Goal: Task Accomplishment & Management: Manage account settings

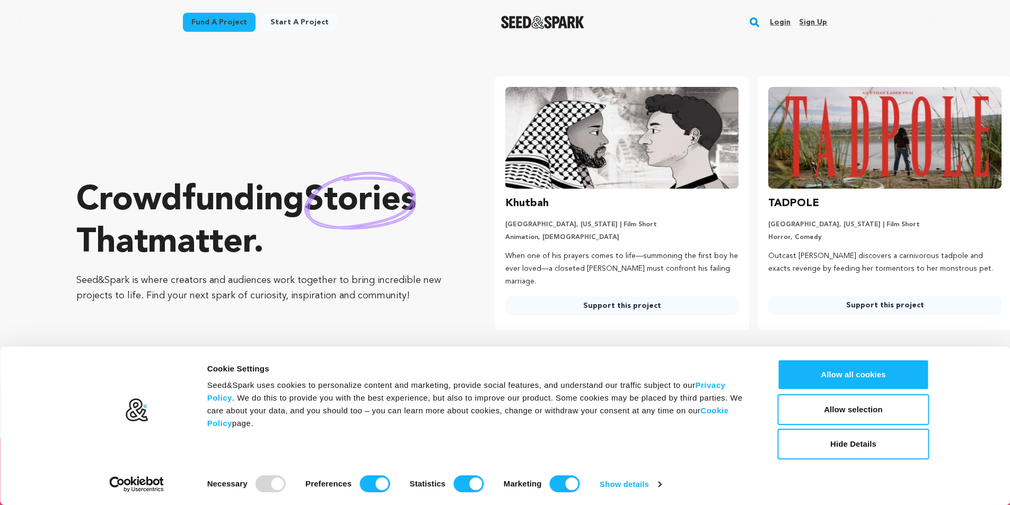
click at [811, 16] on link "Sign up" at bounding box center [813, 22] width 28 height 17
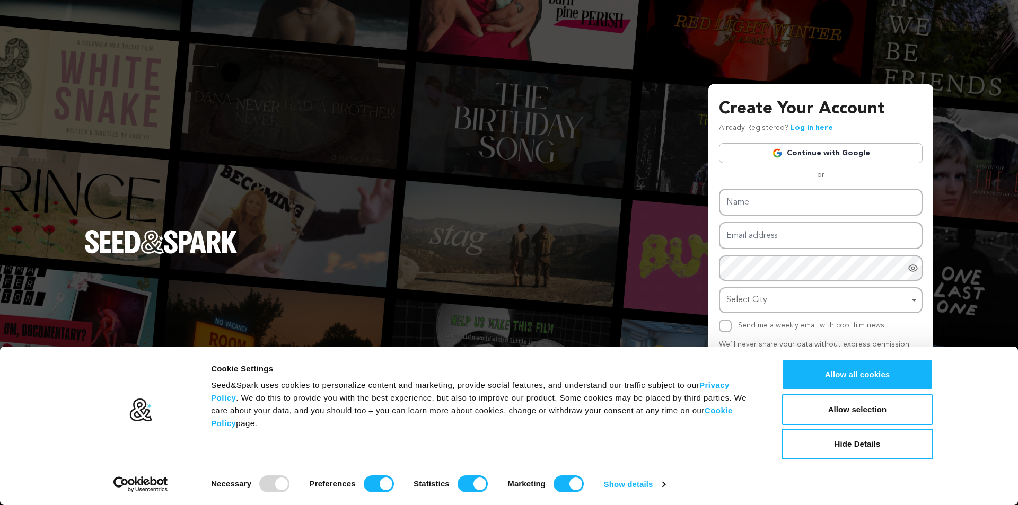
click at [802, 153] on link "Continue with Google" at bounding box center [821, 153] width 204 height 20
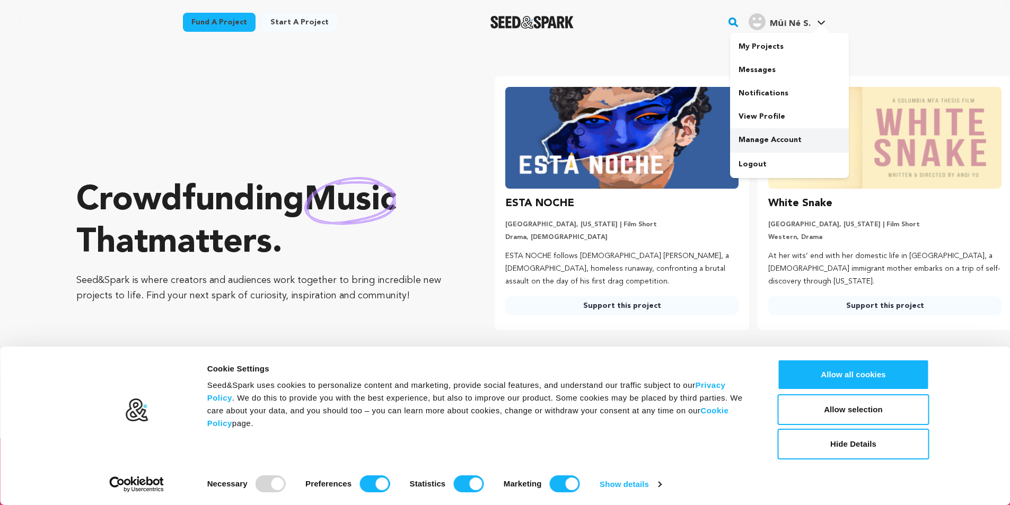
click at [756, 136] on link "Manage Account" at bounding box center [789, 139] width 119 height 23
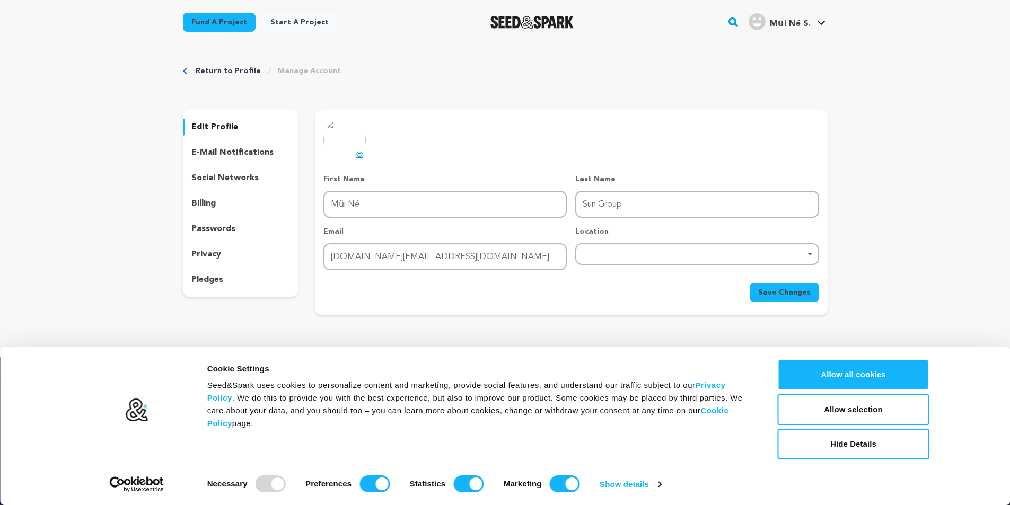
click at [604, 253] on div "Remove item" at bounding box center [696, 254] width 233 height 4
click at [602, 287] on input "search" at bounding box center [696, 282] width 241 height 24
type input "M"
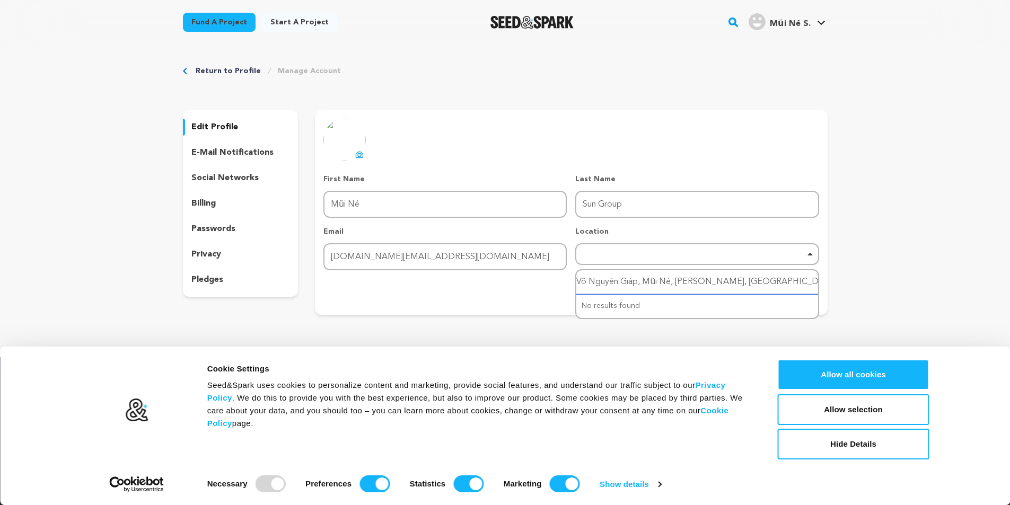
click at [773, 288] on input "Võ Nguyên Giáp, Mũi Né, Phan Thiết, Bình Thuận" at bounding box center [696, 282] width 241 height 24
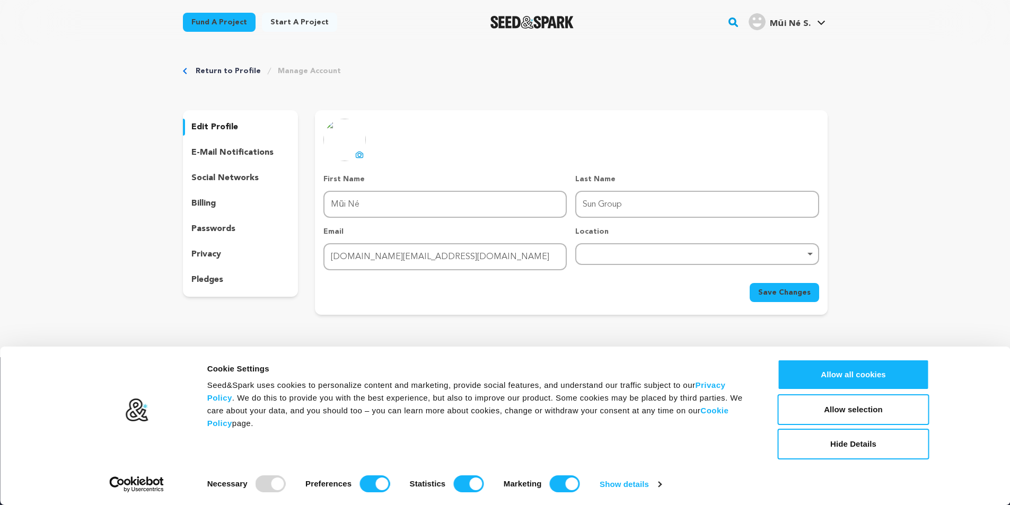
click at [858, 282] on div "Return to Profile Manage Account edit profile e-mail notifications social netwo…" at bounding box center [505, 193] width 1010 height 296
click at [682, 250] on div "Remove item" at bounding box center [696, 254] width 243 height 22
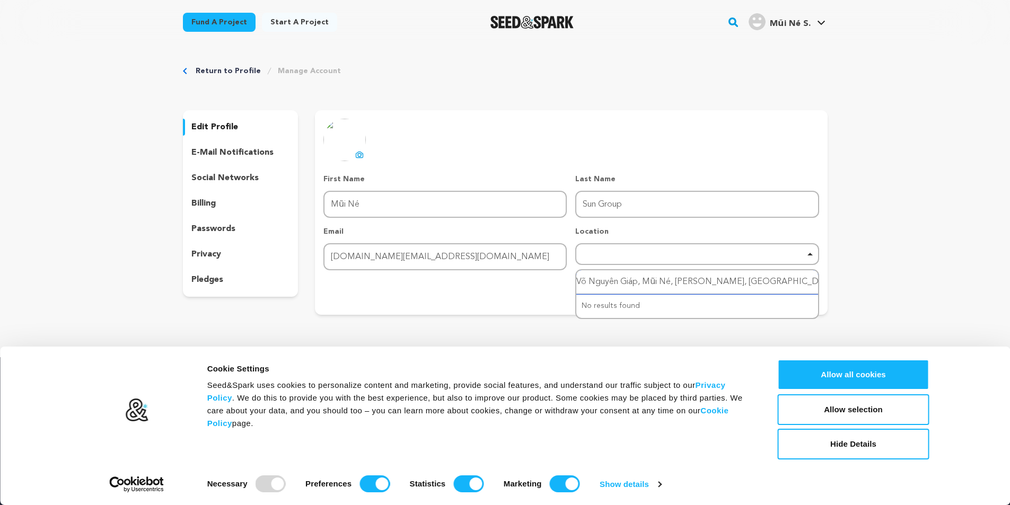
drag, startPoint x: 677, startPoint y: 280, endPoint x: 346, endPoint y: 316, distance: 333.2
click at [346, 316] on div "Return to Profile Manage Account edit profile e-mail notifications social netwo…" at bounding box center [505, 193] width 678 height 296
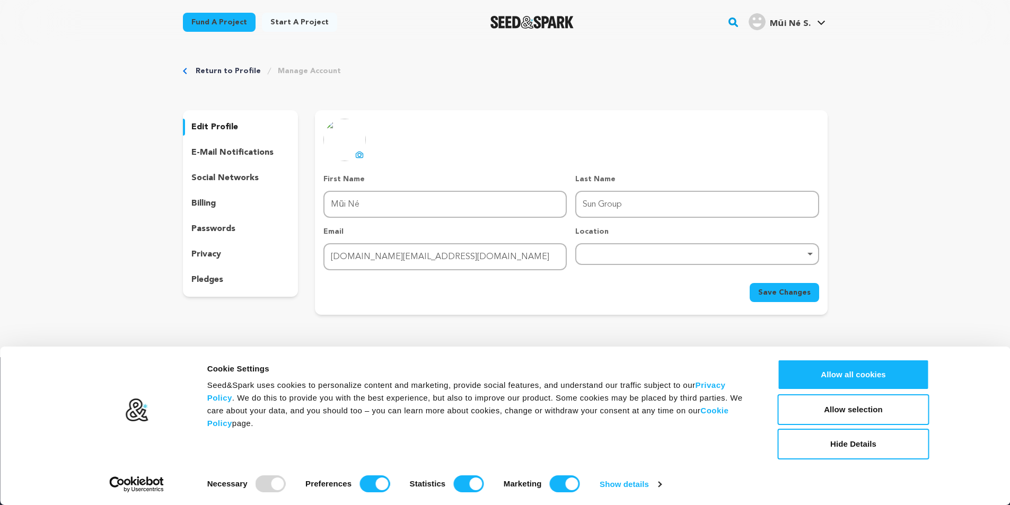
click at [635, 254] on div "Remove item" at bounding box center [696, 254] width 233 height 4
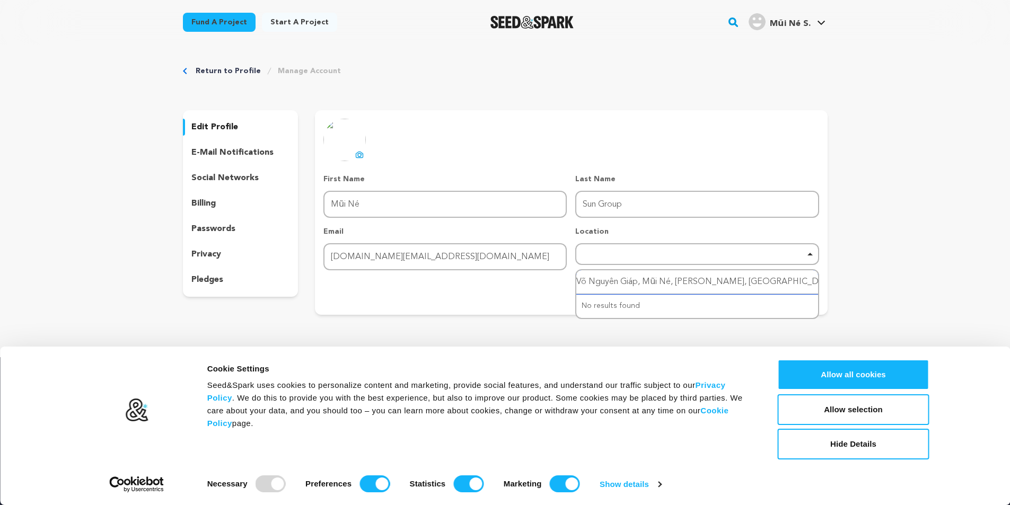
type input "Phan Thiết, Bình Thuận"
click at [704, 278] on input "Phan Thiết, Bình Thuận" at bounding box center [696, 282] width 241 height 24
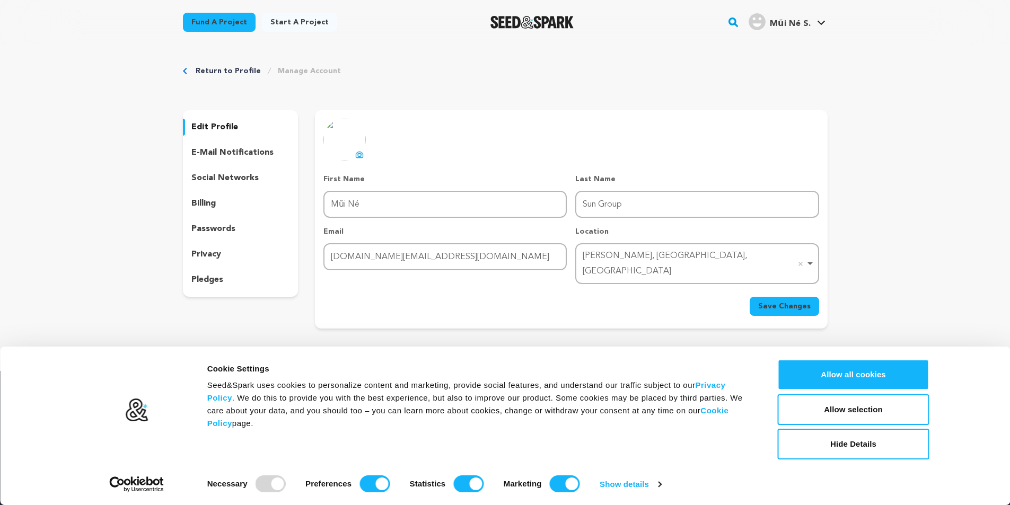
click at [781, 297] on button "Save Changes" at bounding box center [783, 306] width 69 height 19
click at [345, 137] on img at bounding box center [344, 140] width 42 height 42
click at [358, 157] on icon at bounding box center [359, 155] width 8 height 8
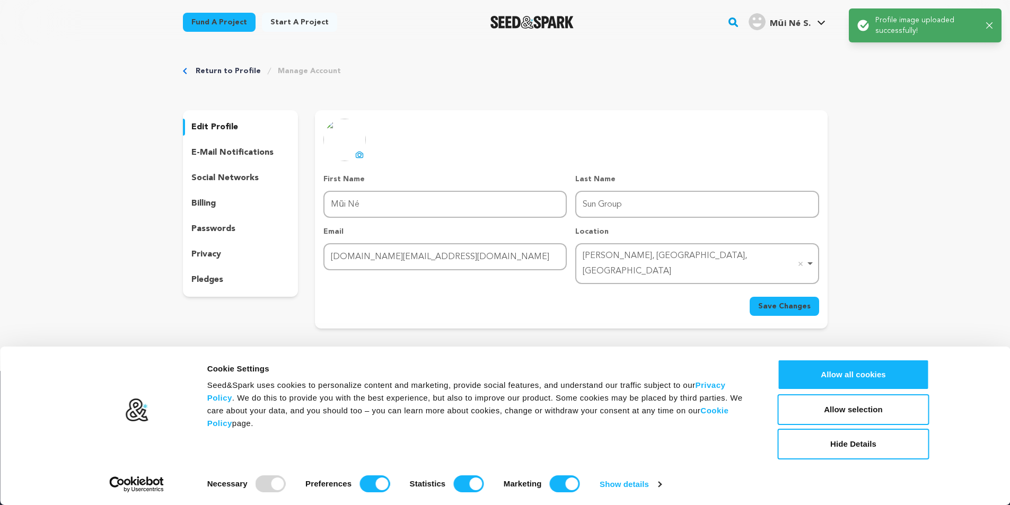
click at [805, 301] on span "Save Changes" at bounding box center [784, 306] width 52 height 11
click at [217, 125] on p "edit profile" at bounding box center [214, 127] width 47 height 13
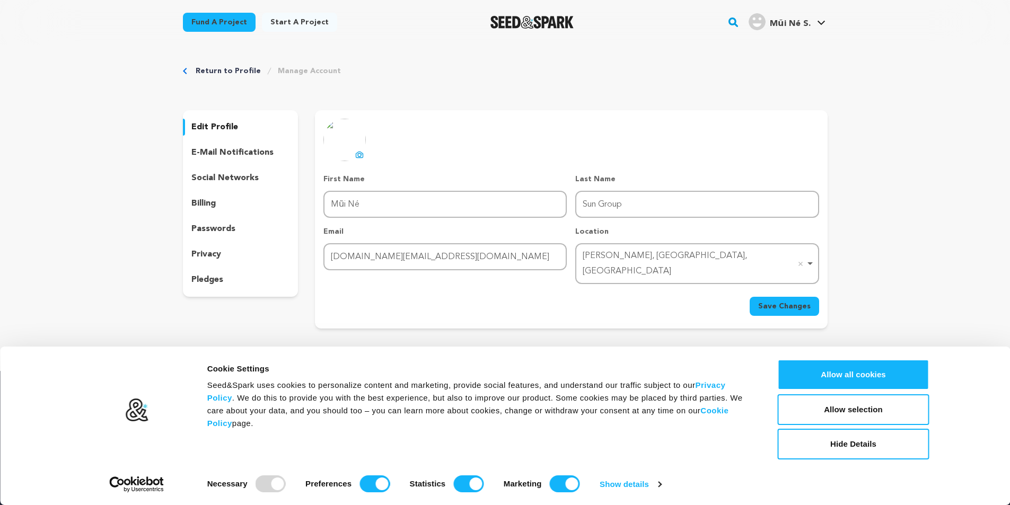
click at [211, 125] on p "edit profile" at bounding box center [214, 127] width 47 height 13
click at [217, 176] on p "social networks" at bounding box center [224, 178] width 67 height 13
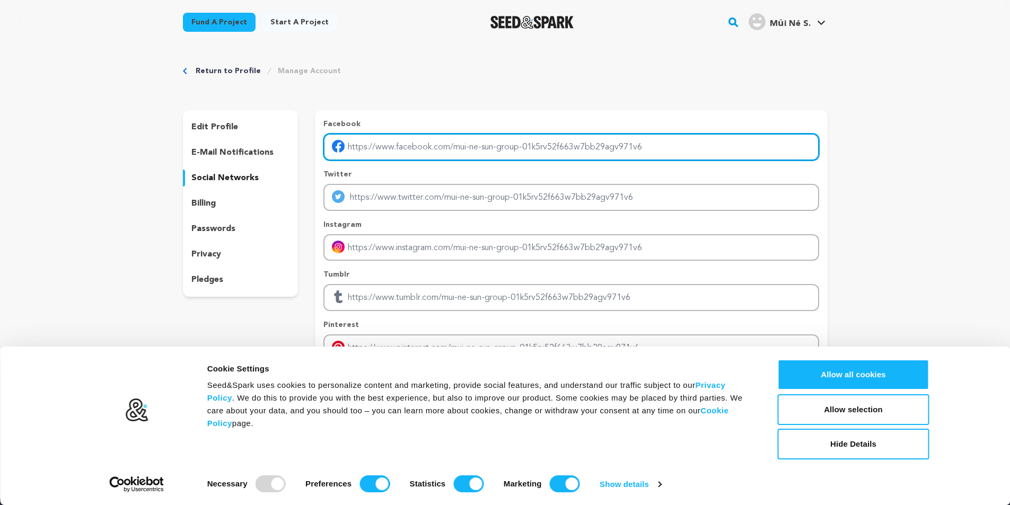
click at [429, 146] on input "Enter facebook profile link" at bounding box center [570, 147] width 495 height 27
click at [502, 145] on input "Enter facebook profile link" at bounding box center [570, 147] width 495 height 27
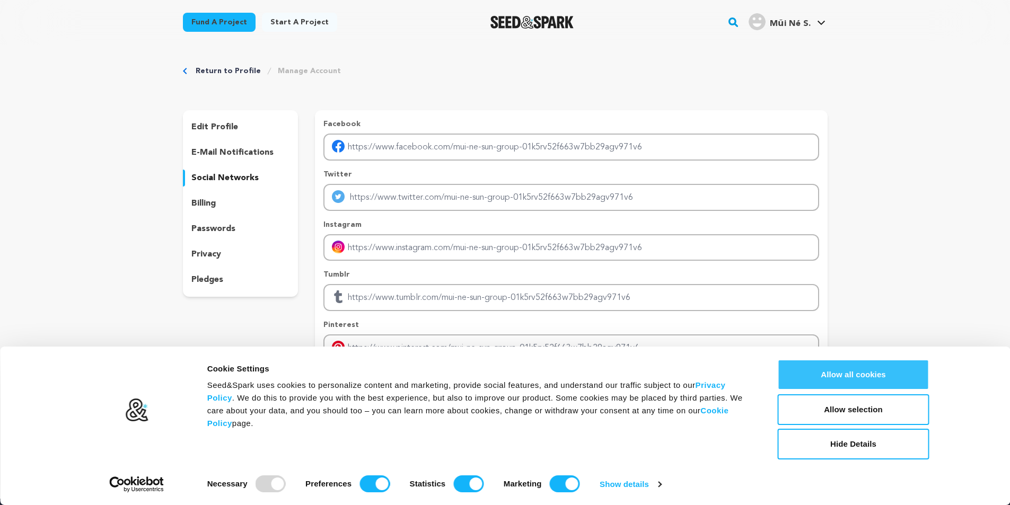
click at [864, 378] on button "Allow all cookies" at bounding box center [854, 374] width 152 height 31
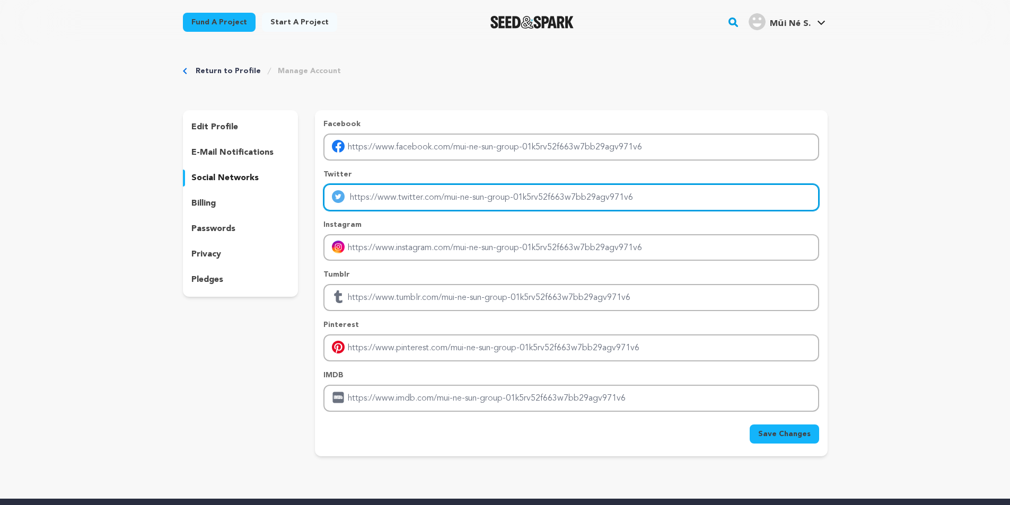
click at [411, 201] on input "Enter twitter profile link" at bounding box center [570, 197] width 495 height 27
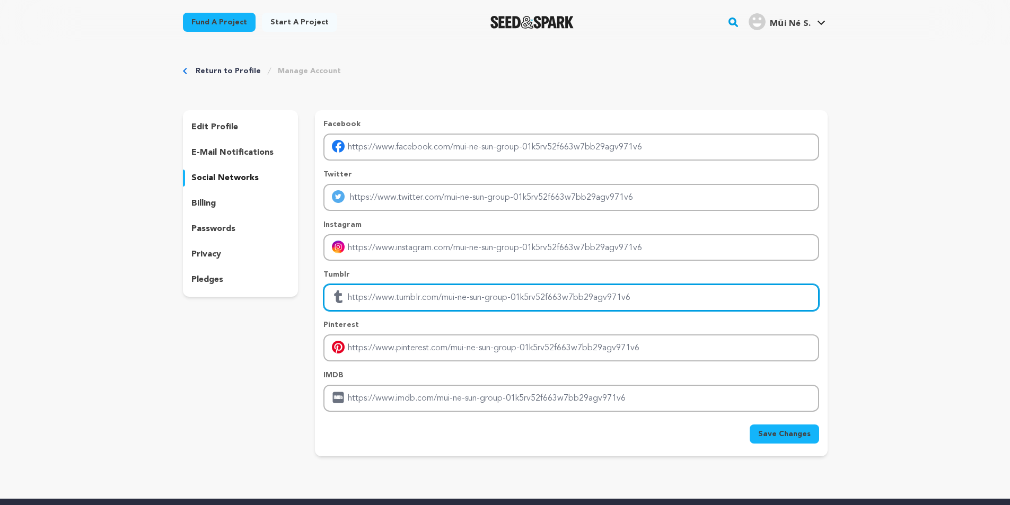
click at [390, 302] on input "Enter tubmlr profile link" at bounding box center [570, 297] width 495 height 27
paste input "https://www.tumblr.com/sungroupmuine"
type input "https://www.tumblr.com/sungroupmuine"
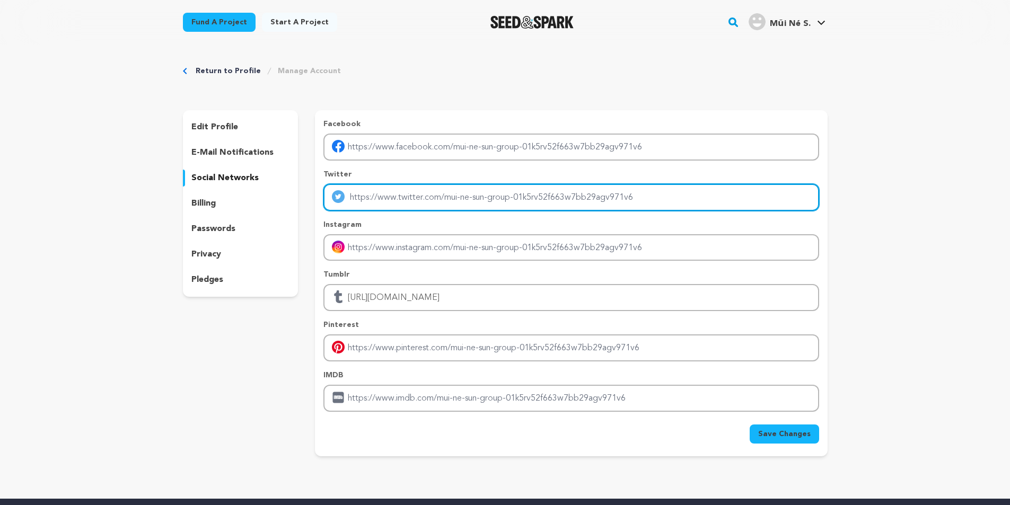
click at [377, 199] on input "Enter twitter profile link" at bounding box center [570, 197] width 495 height 27
paste input "https://x.com/SunGroupMuiNe"
type input "https://x.com/SunGroupMuiNe"
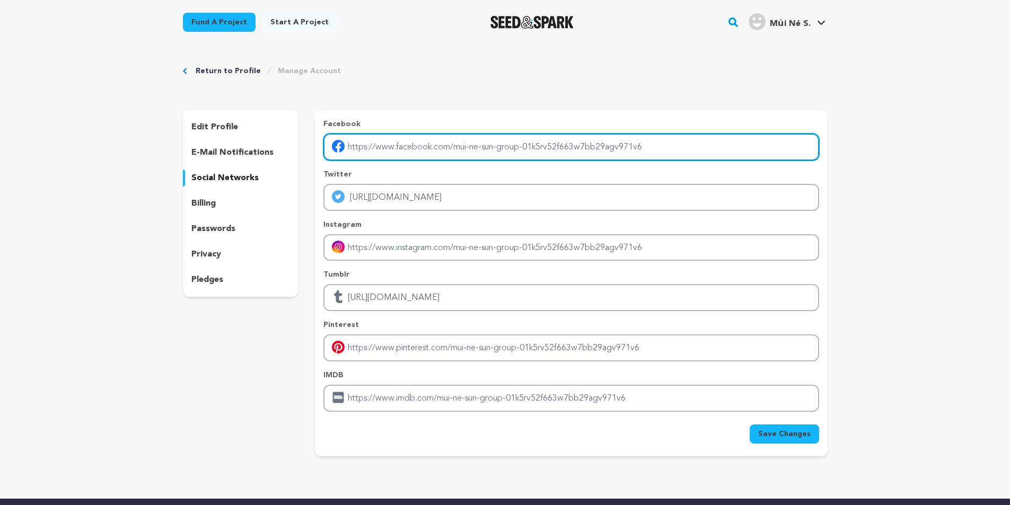
click at [393, 136] on input "Enter facebook profile link" at bounding box center [570, 147] width 495 height 27
paste input "https://www.facebook.com/sungroupmuine"
type input "https://www.facebook.com/sungroupmuine"
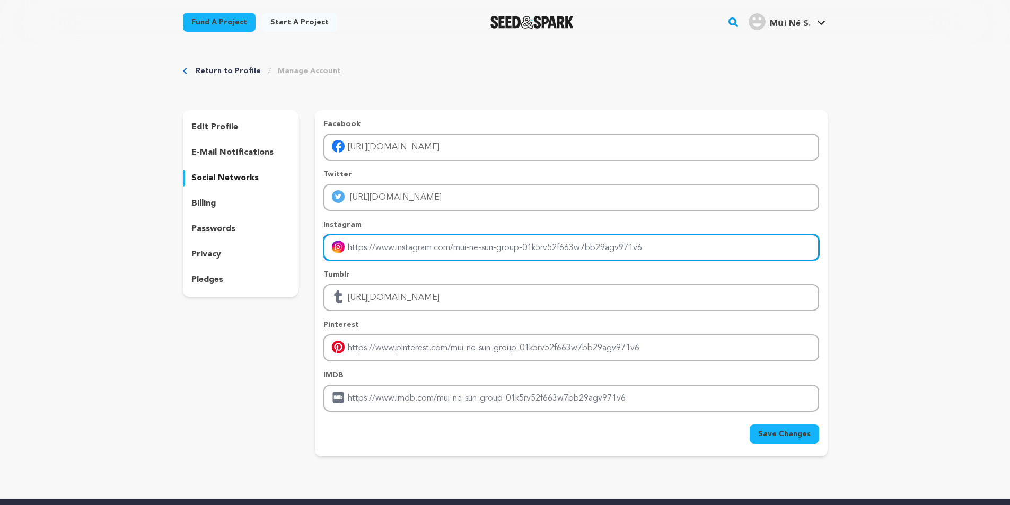
click at [398, 252] on input "Enter instagram handle link" at bounding box center [570, 247] width 495 height 27
paste input "https://www.instagram.com/sungroupmuine/"
type input "https://www.instagram.com/sungroupmuine/"
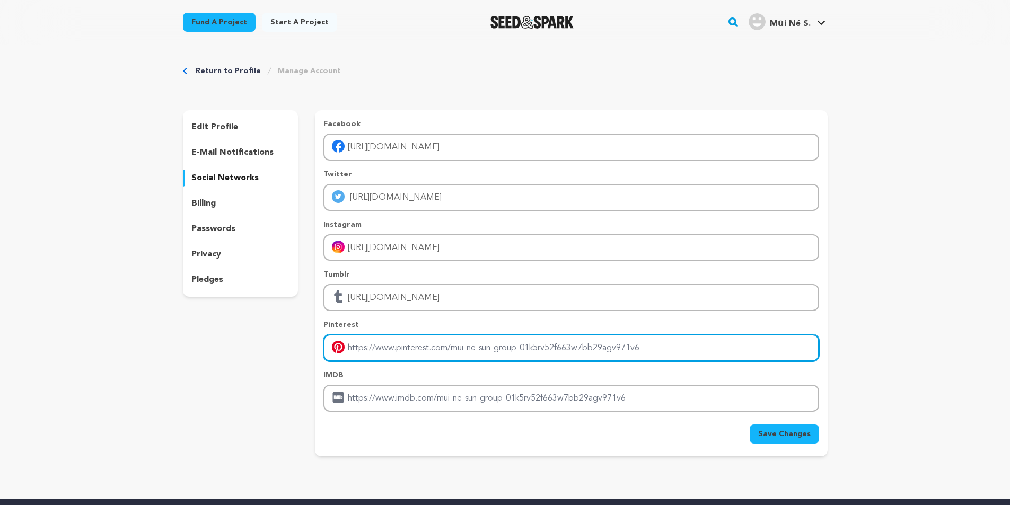
click at [387, 341] on input "Enter pinterest profile link" at bounding box center [570, 347] width 495 height 27
paste input "https://www.pinterest.com/sungroupmuine"
type input "https://www.pinterest.com/sungroupmuine"
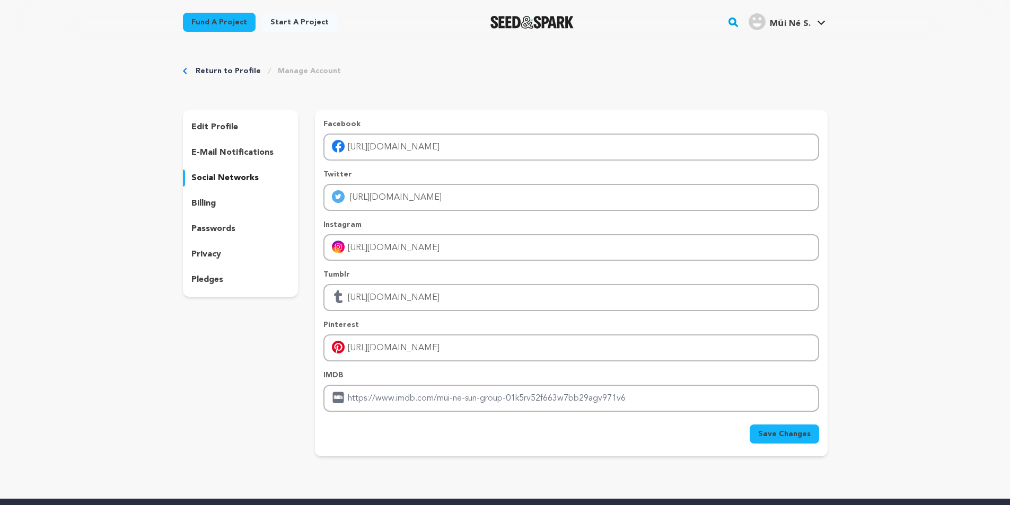
click at [782, 435] on span "Save Changes" at bounding box center [784, 434] width 52 height 11
click at [219, 128] on p "edit profile" at bounding box center [214, 127] width 47 height 13
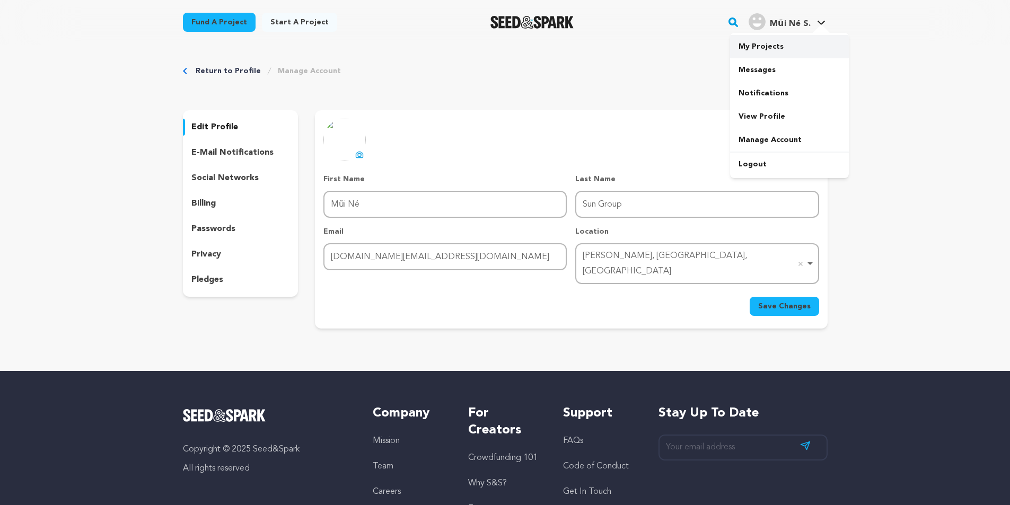
click at [753, 46] on link "My Projects" at bounding box center [789, 46] width 119 height 23
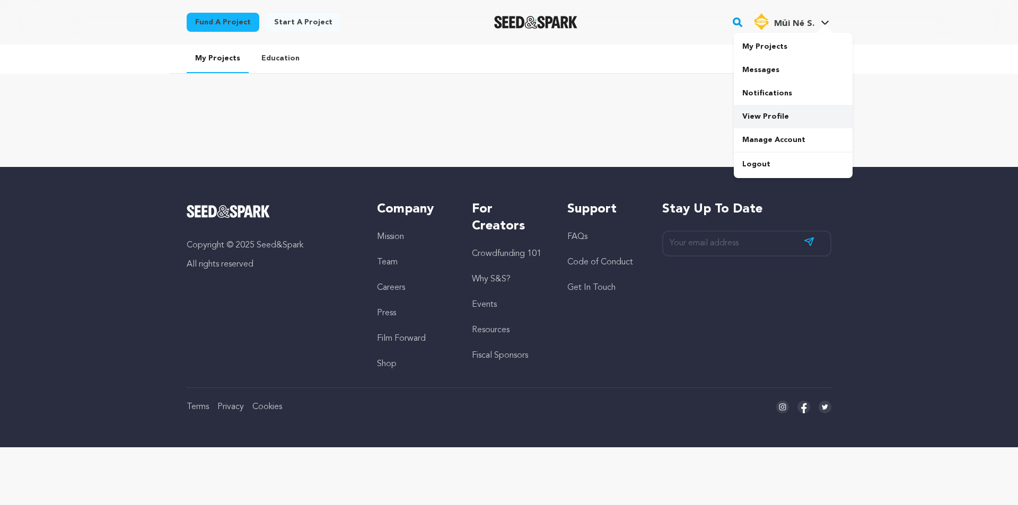
click at [760, 119] on link "View Profile" at bounding box center [793, 116] width 119 height 23
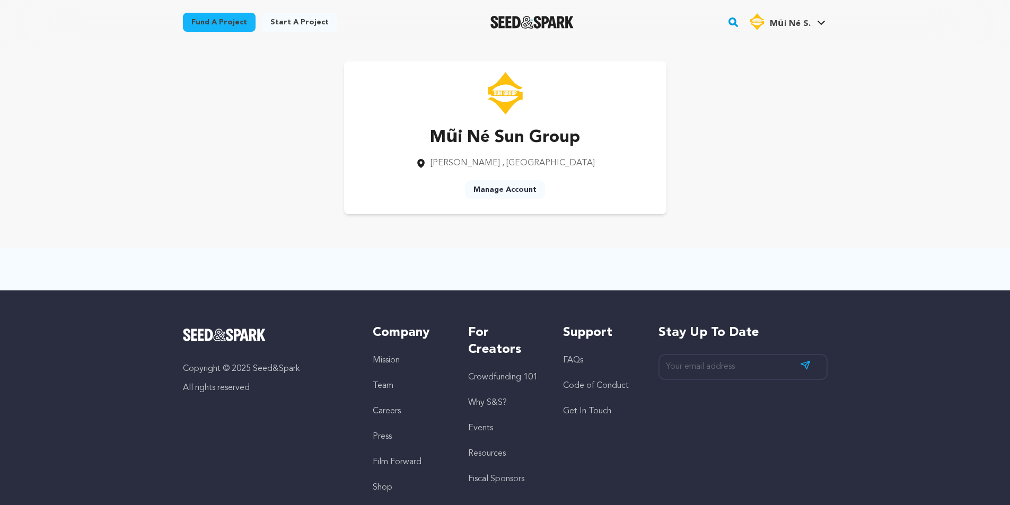
click at [515, 191] on link "Manage Account" at bounding box center [505, 189] width 80 height 19
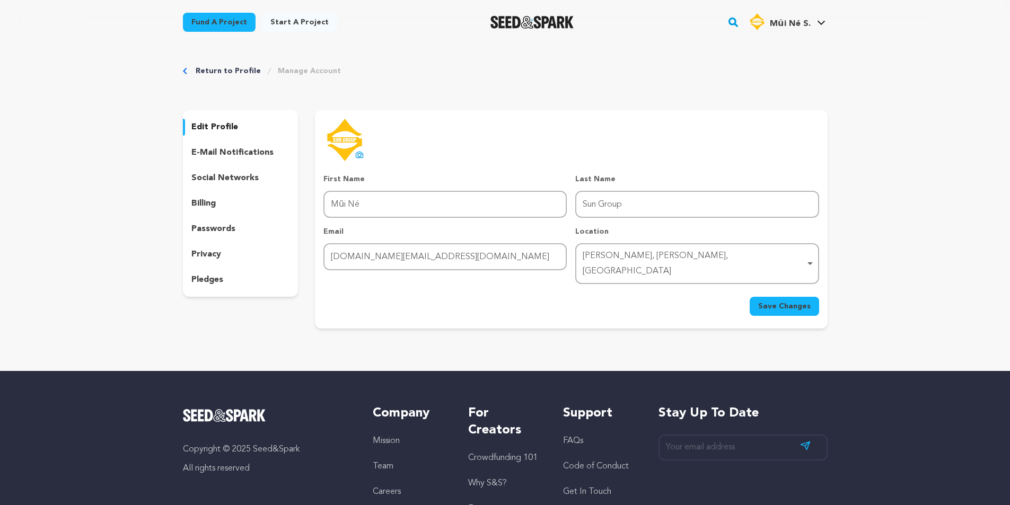
click at [212, 153] on p "e-mail notifications" at bounding box center [232, 152] width 82 height 13
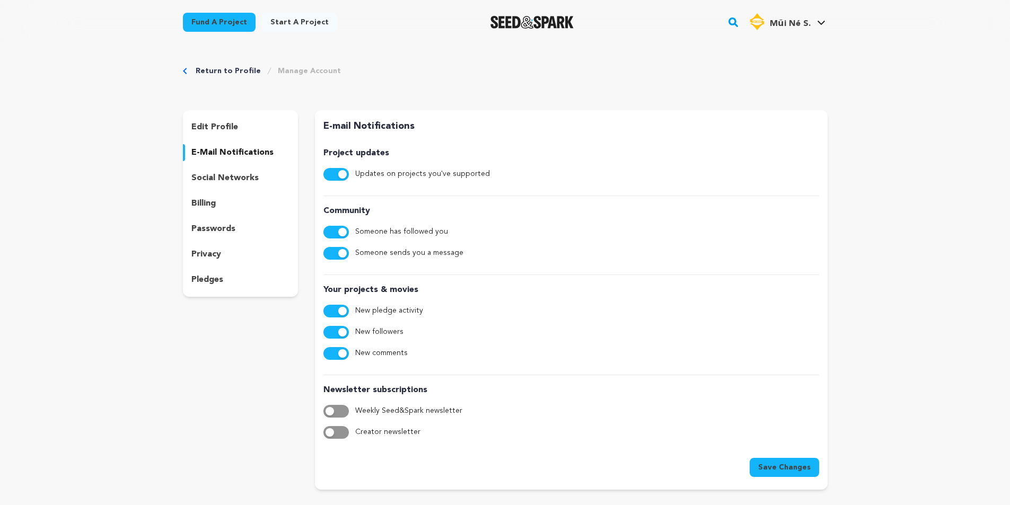
click at [220, 182] on p "social networks" at bounding box center [224, 178] width 67 height 13
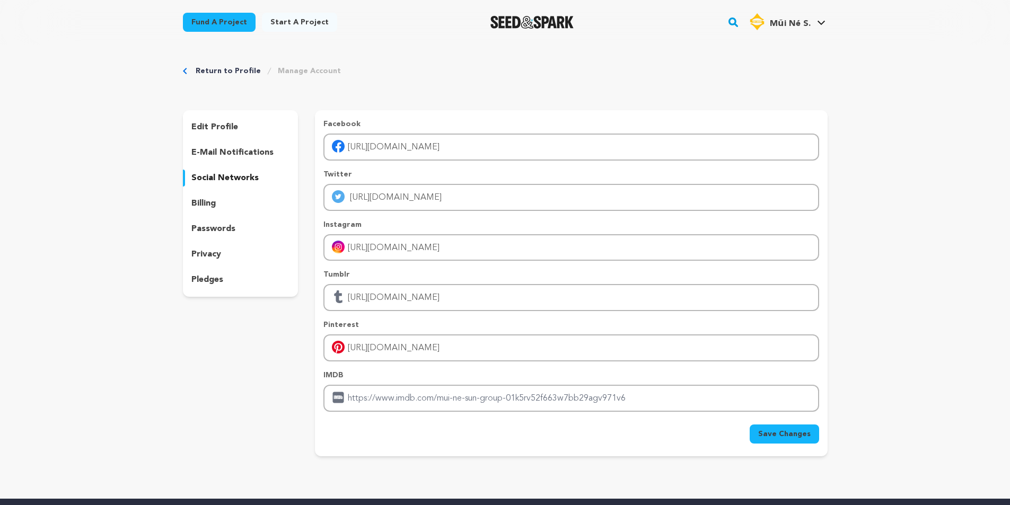
click at [209, 207] on p "billing" at bounding box center [203, 203] width 24 height 13
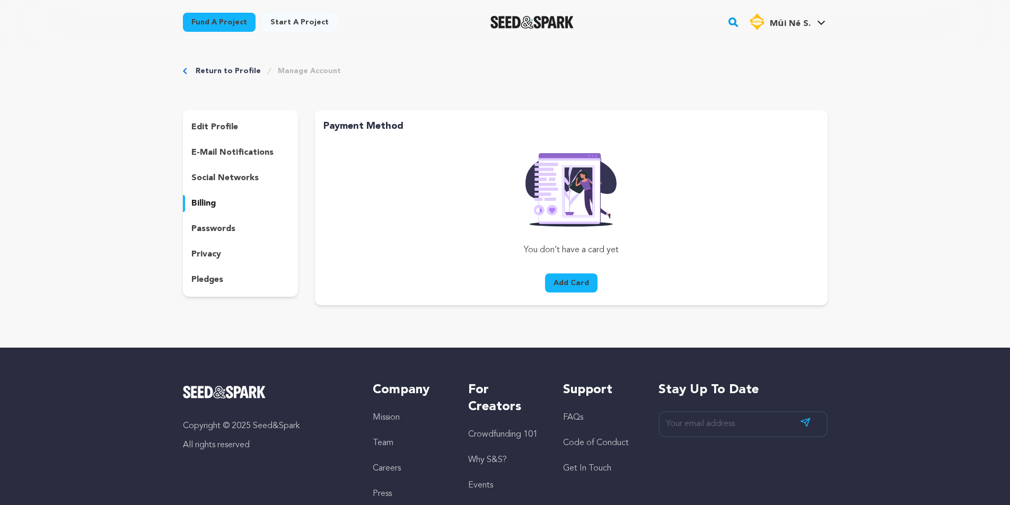
click at [226, 239] on div "edit profile e-mail notifications social networks billing passwords privacy ple…" at bounding box center [241, 203] width 116 height 187
click at [220, 225] on p "passwords" at bounding box center [213, 229] width 44 height 13
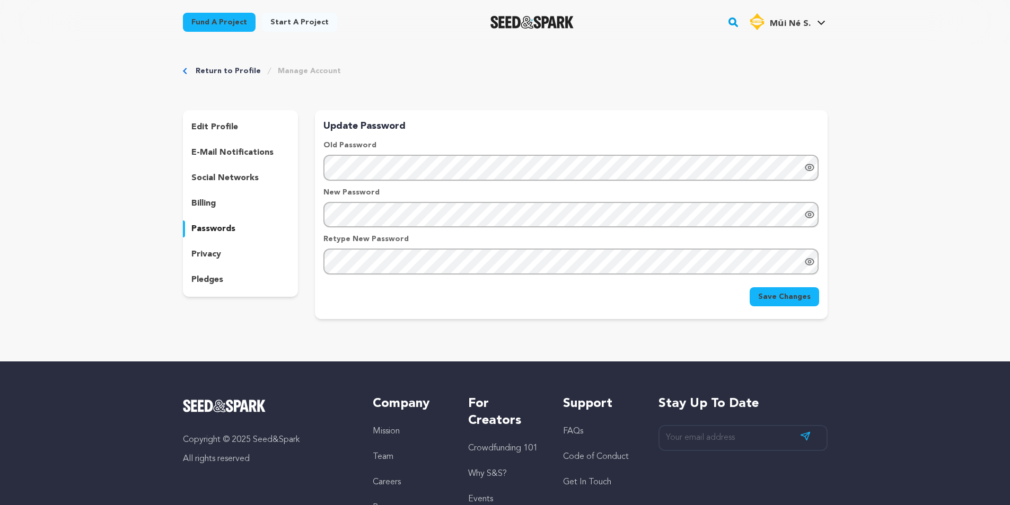
click at [221, 257] on div "privacy" at bounding box center [241, 254] width 116 height 17
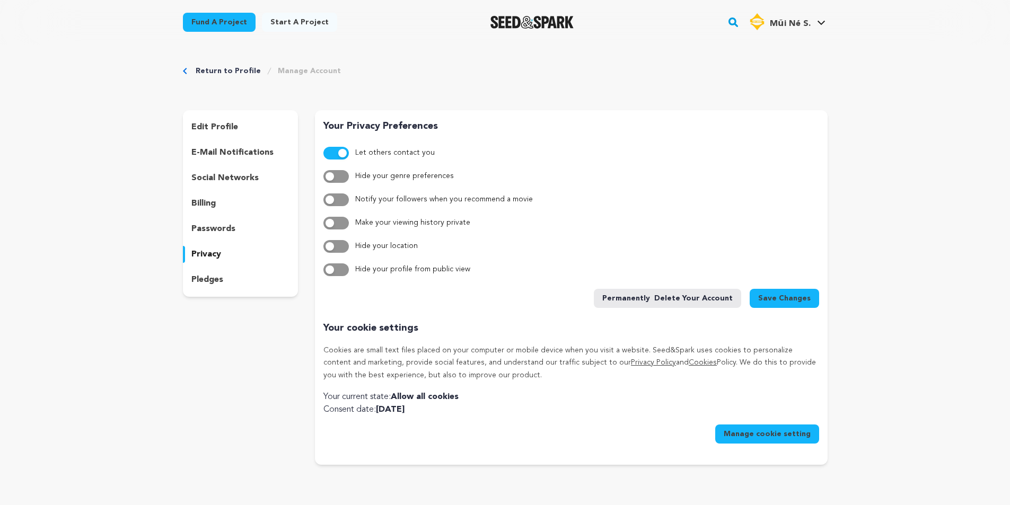
click at [224, 279] on div "pledges" at bounding box center [241, 279] width 116 height 17
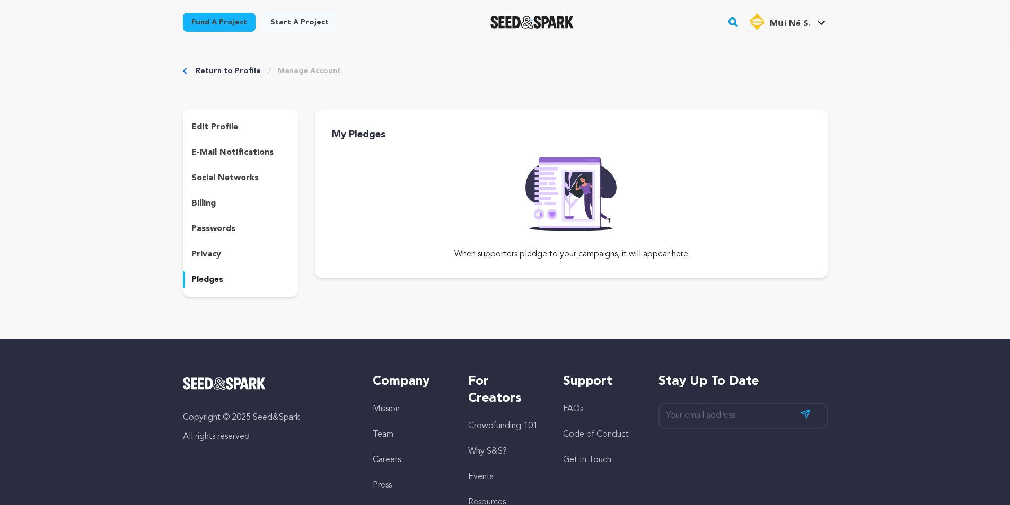
click at [212, 123] on p "edit profile" at bounding box center [214, 127] width 47 height 13
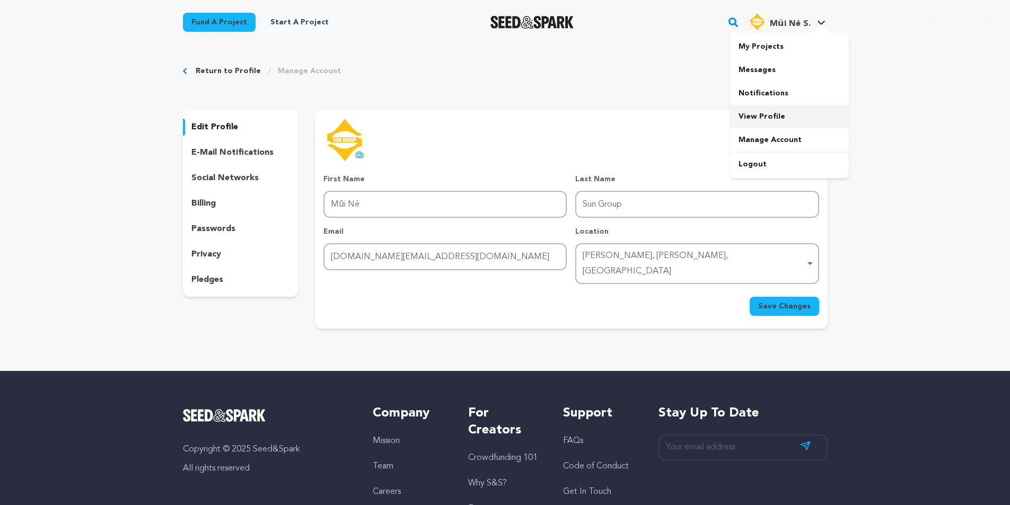
click at [745, 118] on link "View Profile" at bounding box center [789, 116] width 119 height 23
